Goal: Task Accomplishment & Management: Use online tool/utility

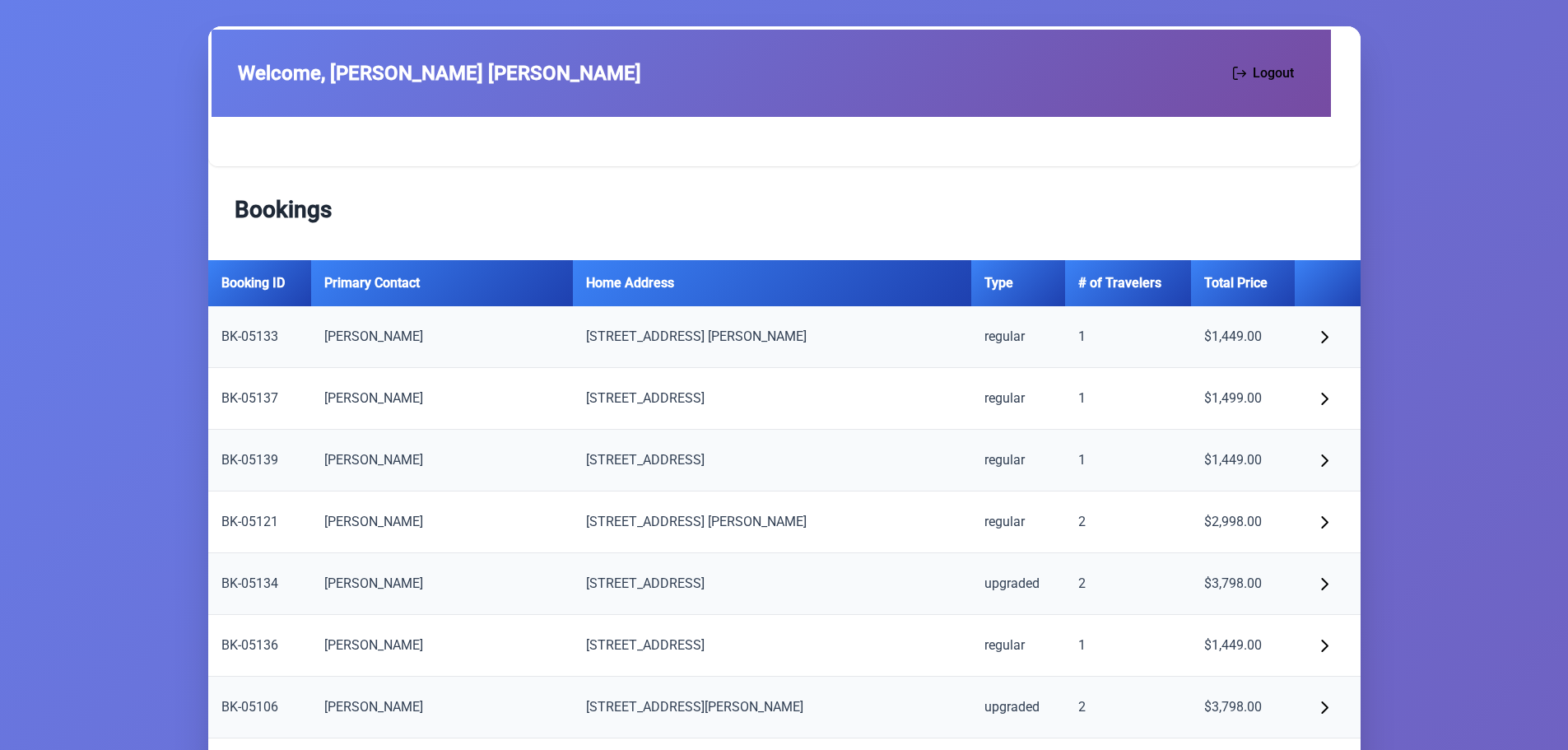
scroll to position [1332, 0]
click at [1327, 329] on span "button" at bounding box center [1324, 335] width 13 height 13
click at [1323, 397] on span "button" at bounding box center [1324, 396] width 13 height 13
click at [1326, 333] on span "button" at bounding box center [1324, 335] width 13 height 13
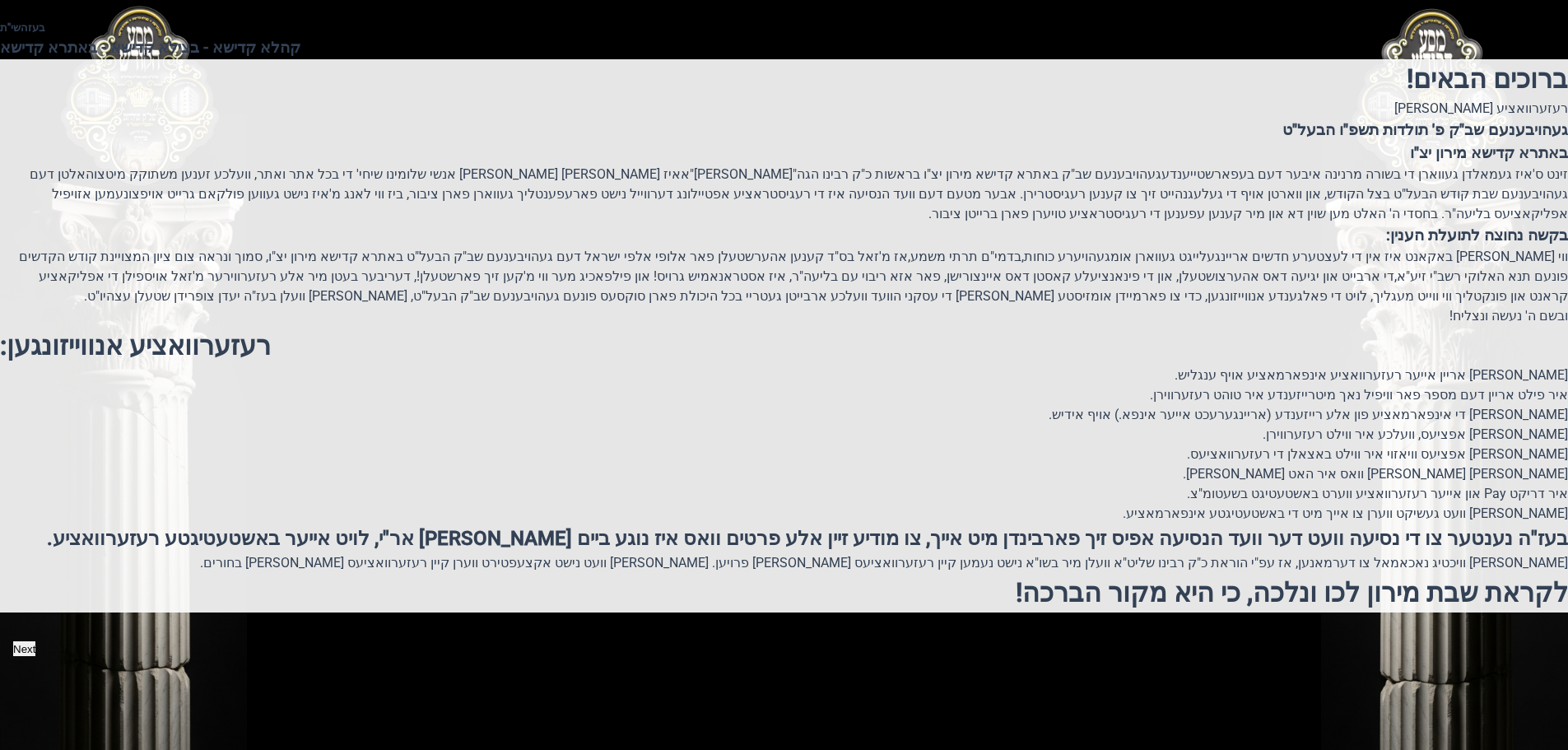
scroll to position [11, 0]
